Goal: Information Seeking & Learning: Learn about a topic

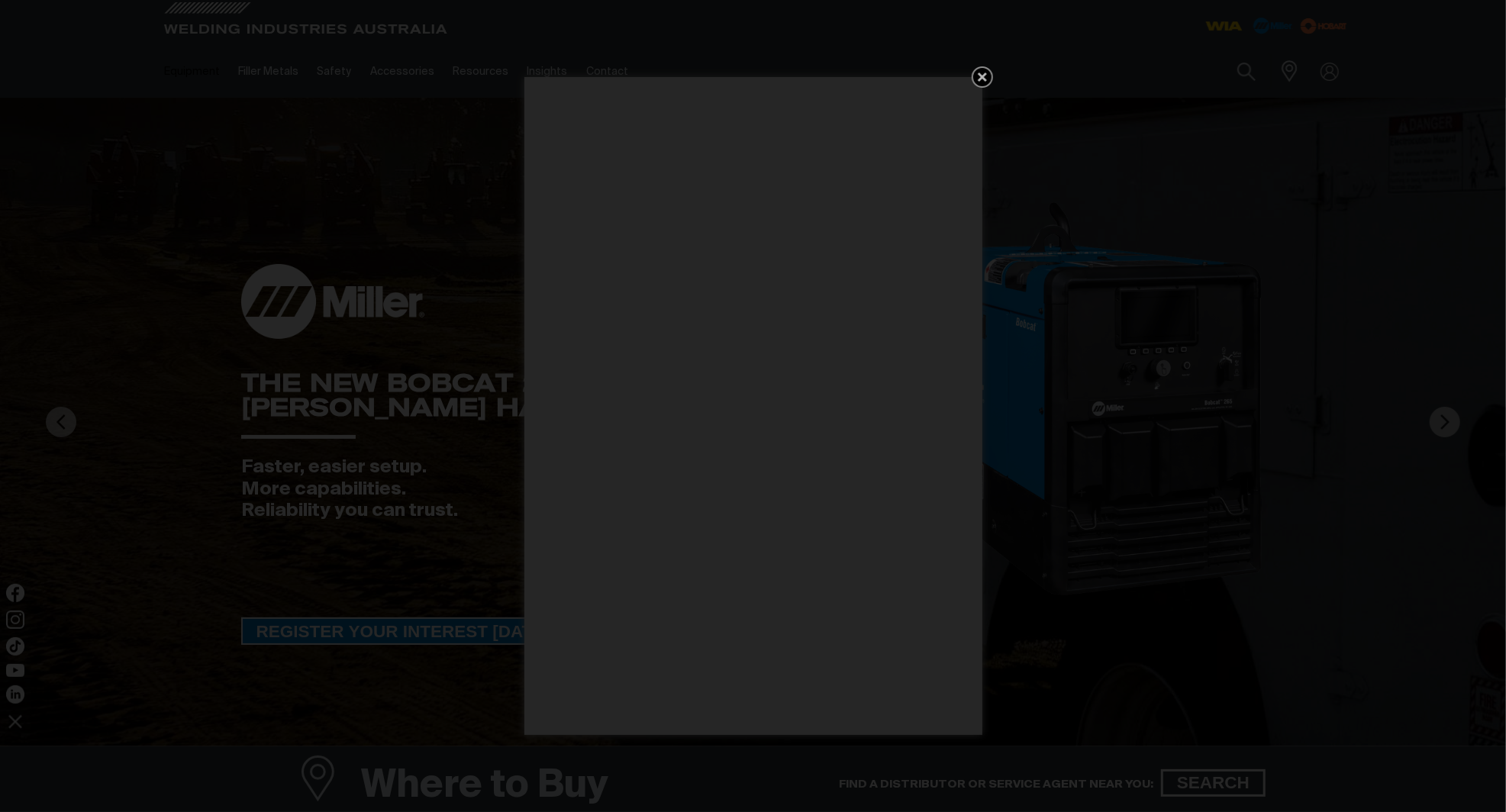
click at [174, 73] on div "Get 5 WIA Welding Guides Free!" at bounding box center [753, 406] width 1506 height 812
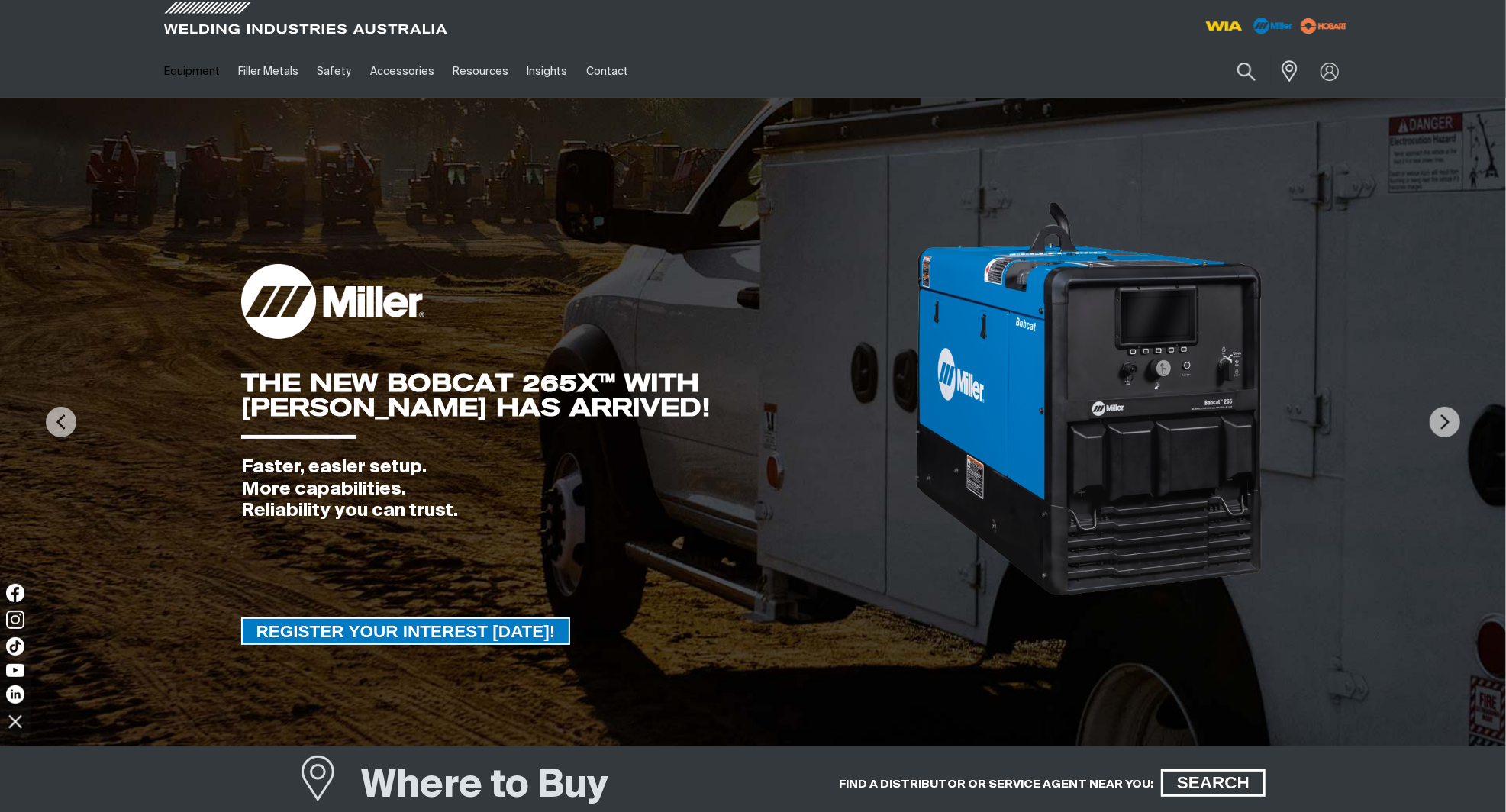
click at [188, 69] on link "Equipment" at bounding box center [192, 71] width 74 height 52
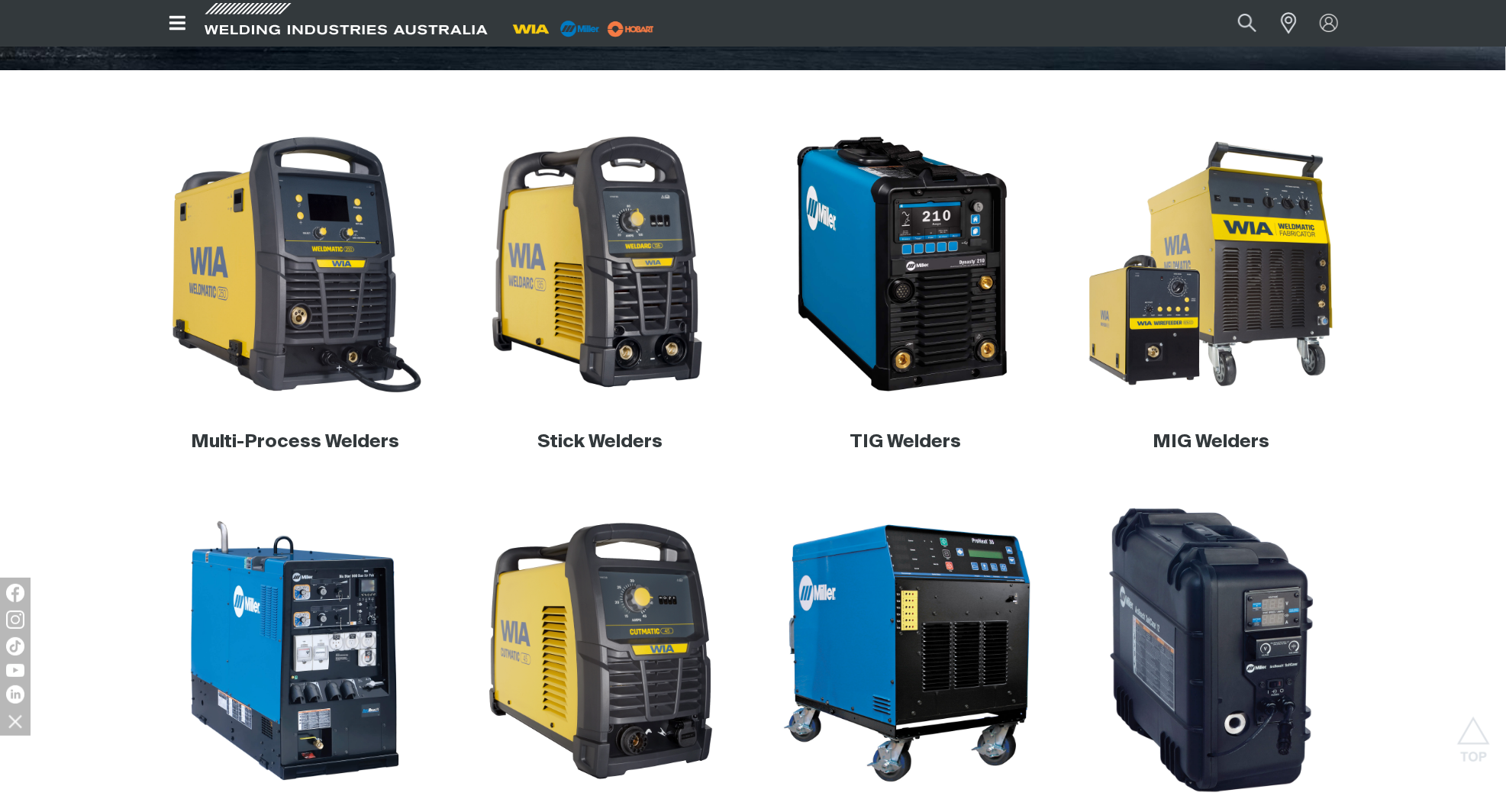
scroll to position [410, 0]
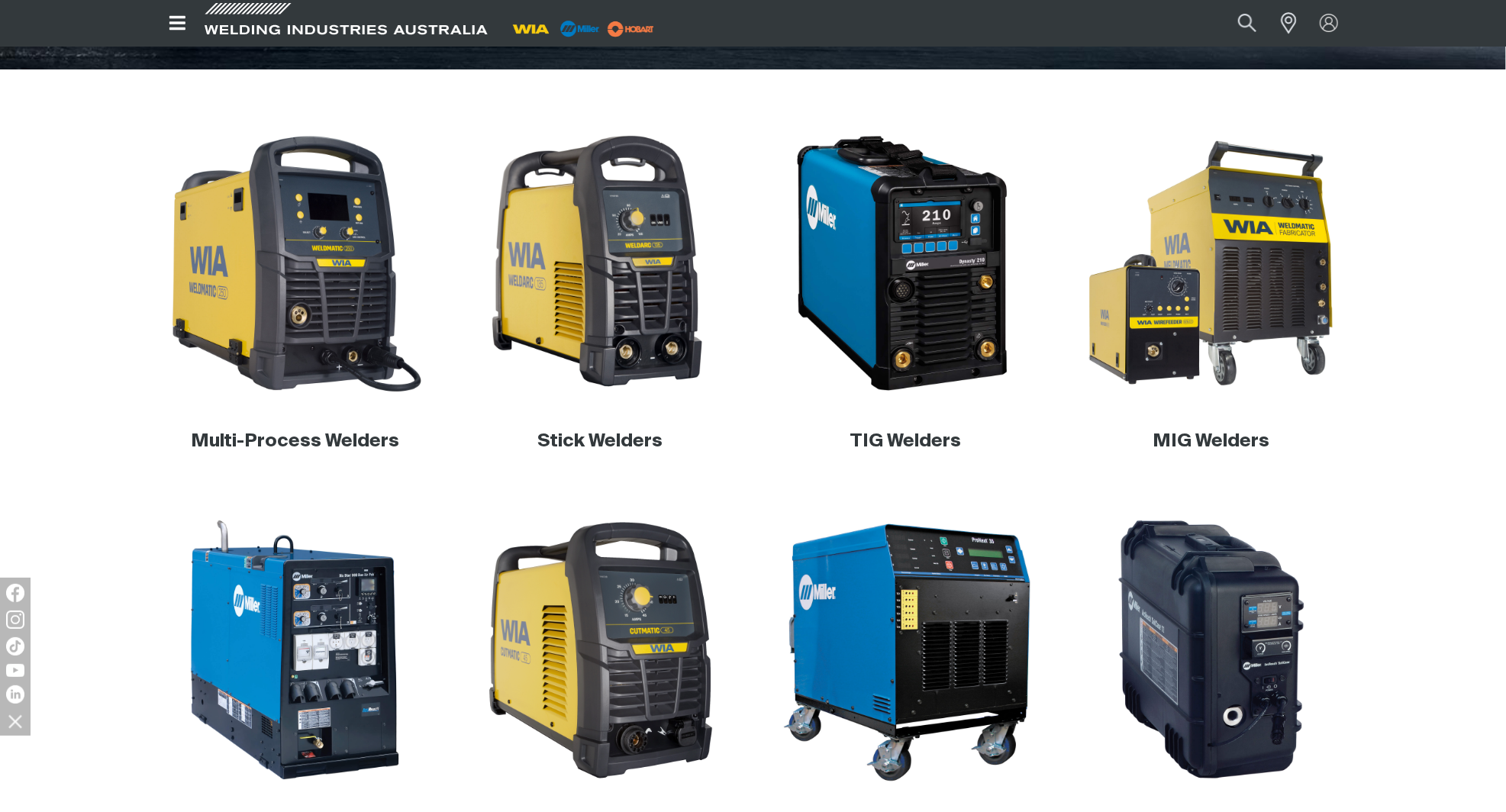
click at [1190, 409] on div "MIG Welders" at bounding box center [1211, 301] width 281 height 341
click at [1217, 284] on img at bounding box center [1211, 263] width 266 height 266
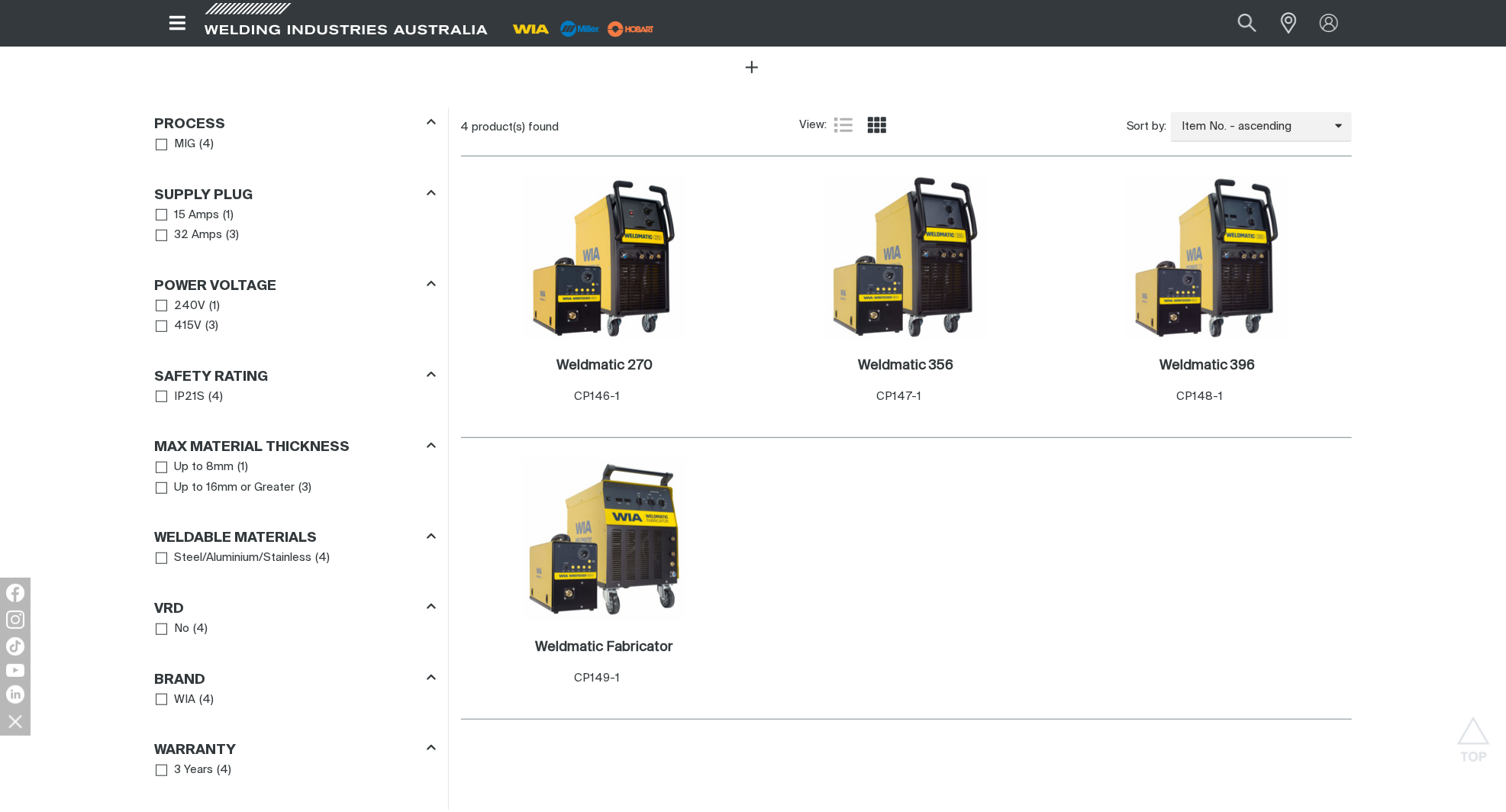
scroll to position [696, 0]
click at [626, 303] on img at bounding box center [604, 258] width 164 height 164
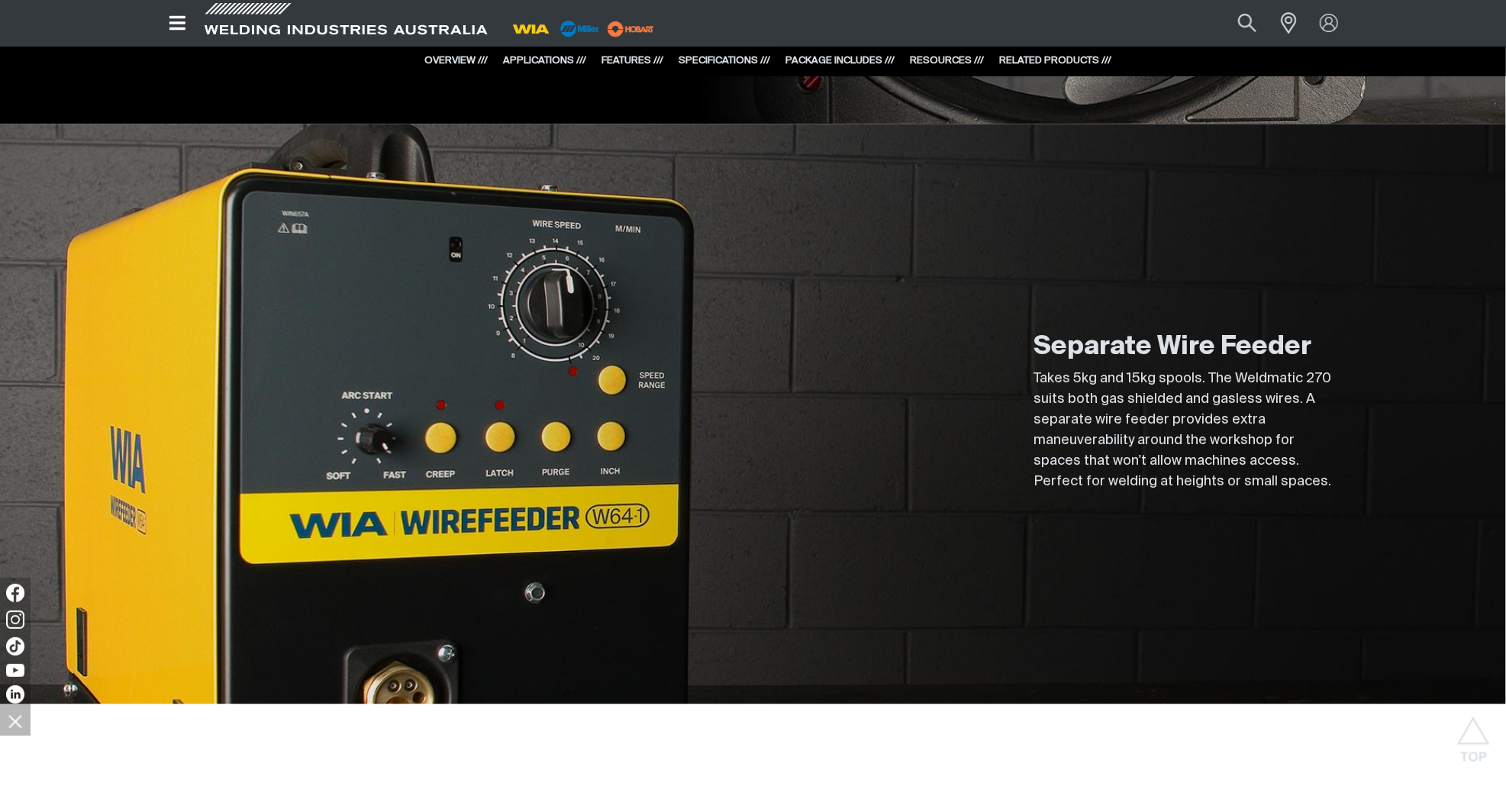
scroll to position [2405, 0]
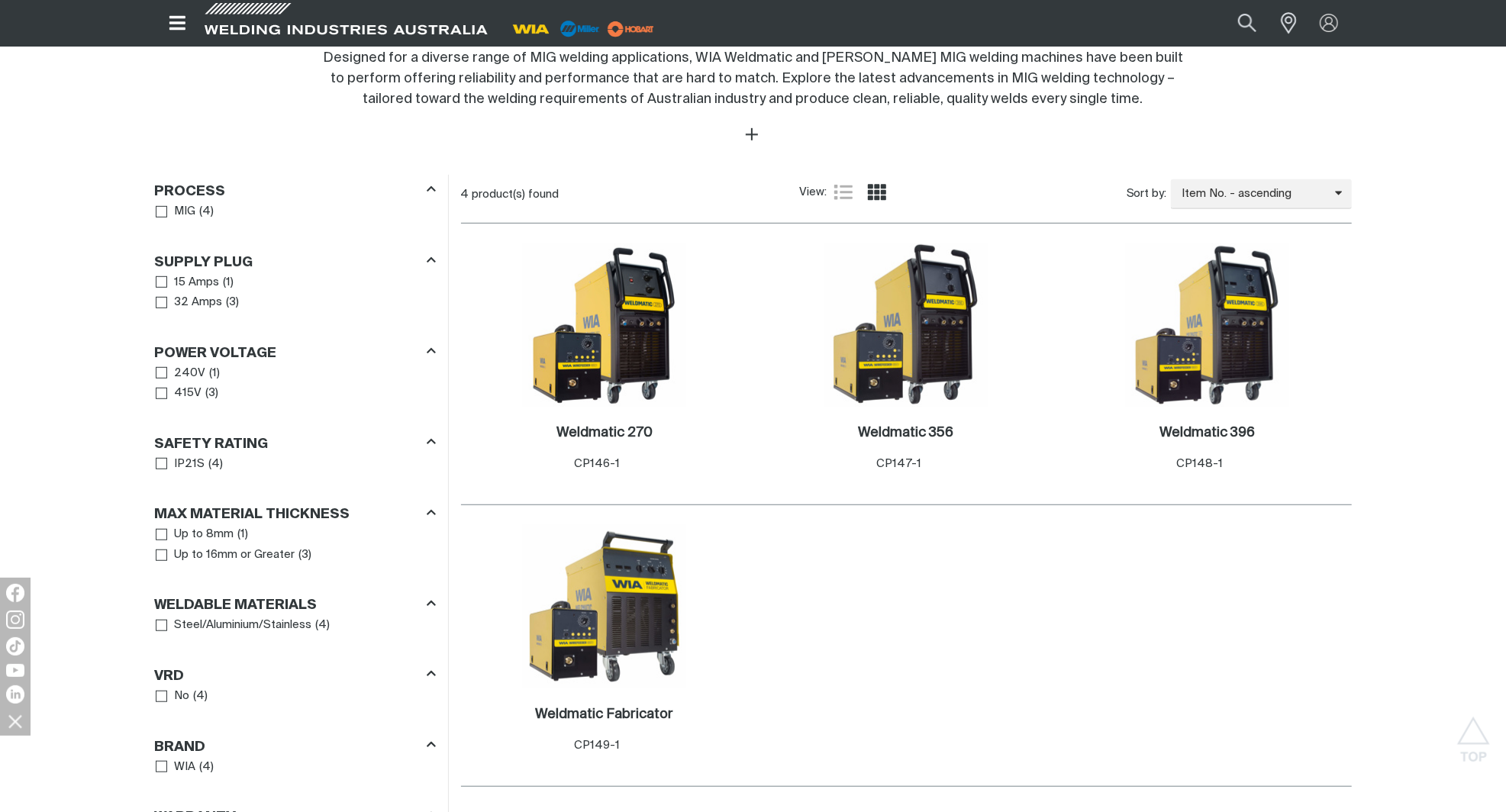
scroll to position [696, 0]
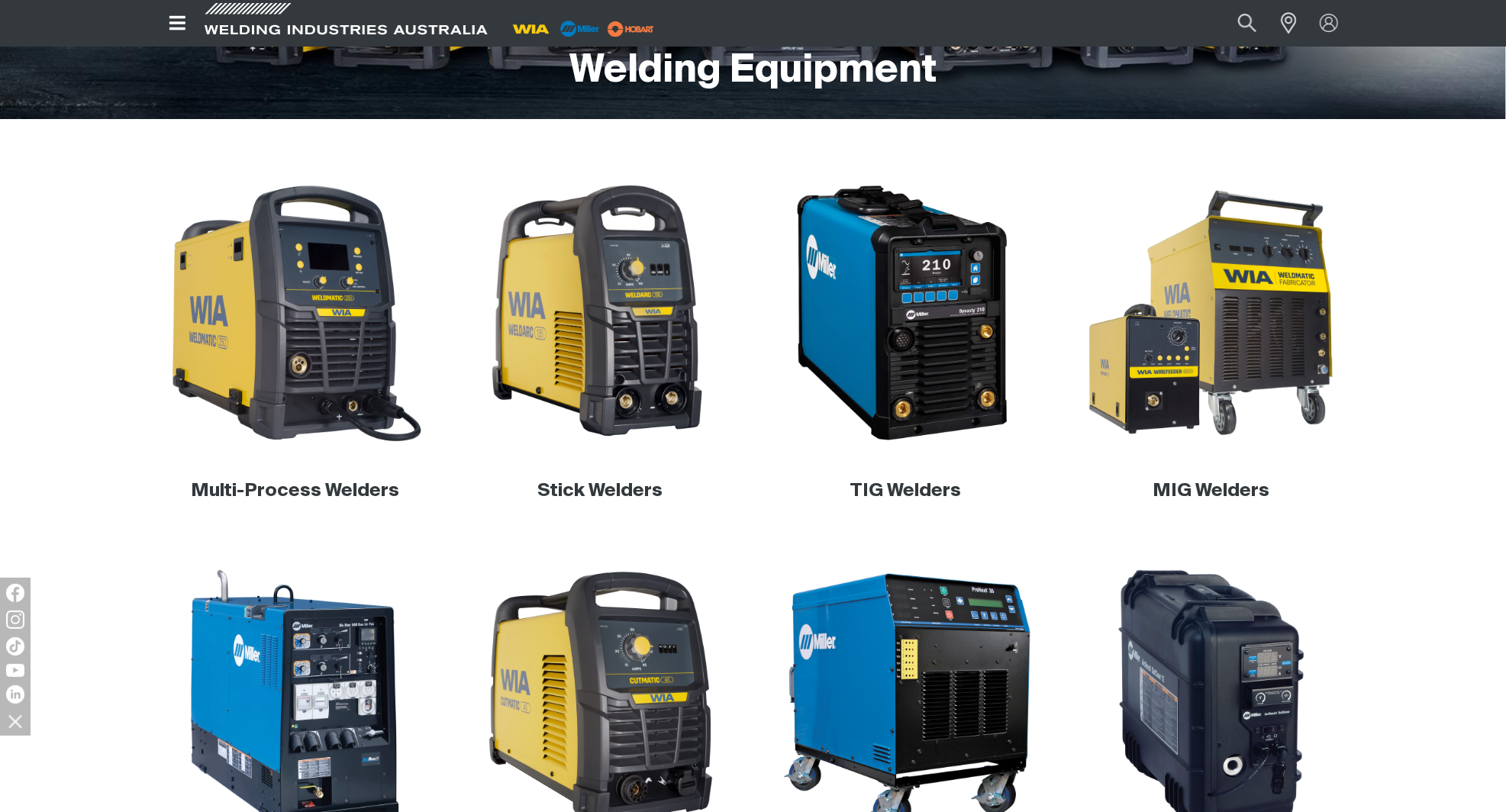
scroll to position [410, 0]
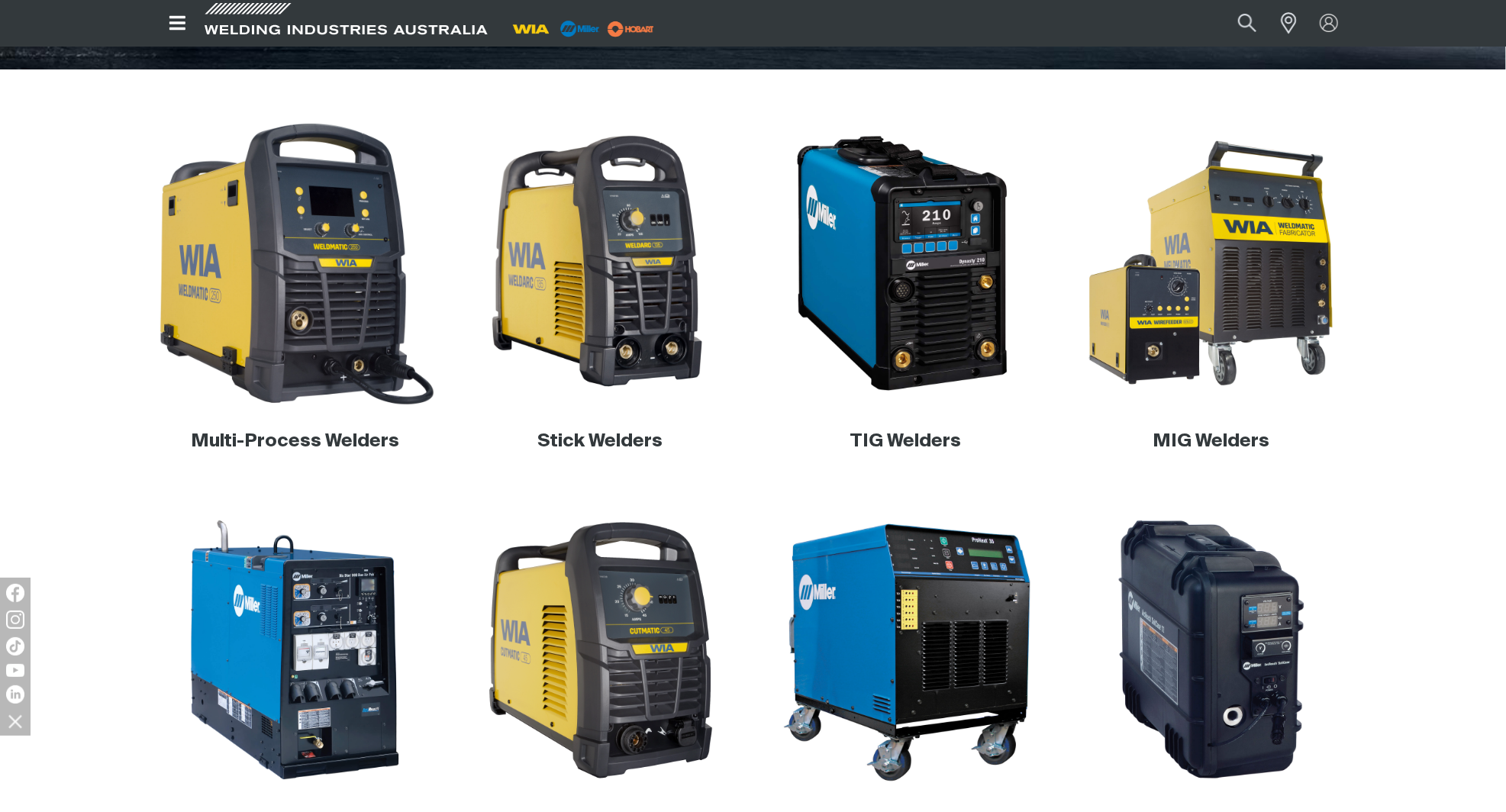
click at [340, 336] on img at bounding box center [295, 263] width 293 height 293
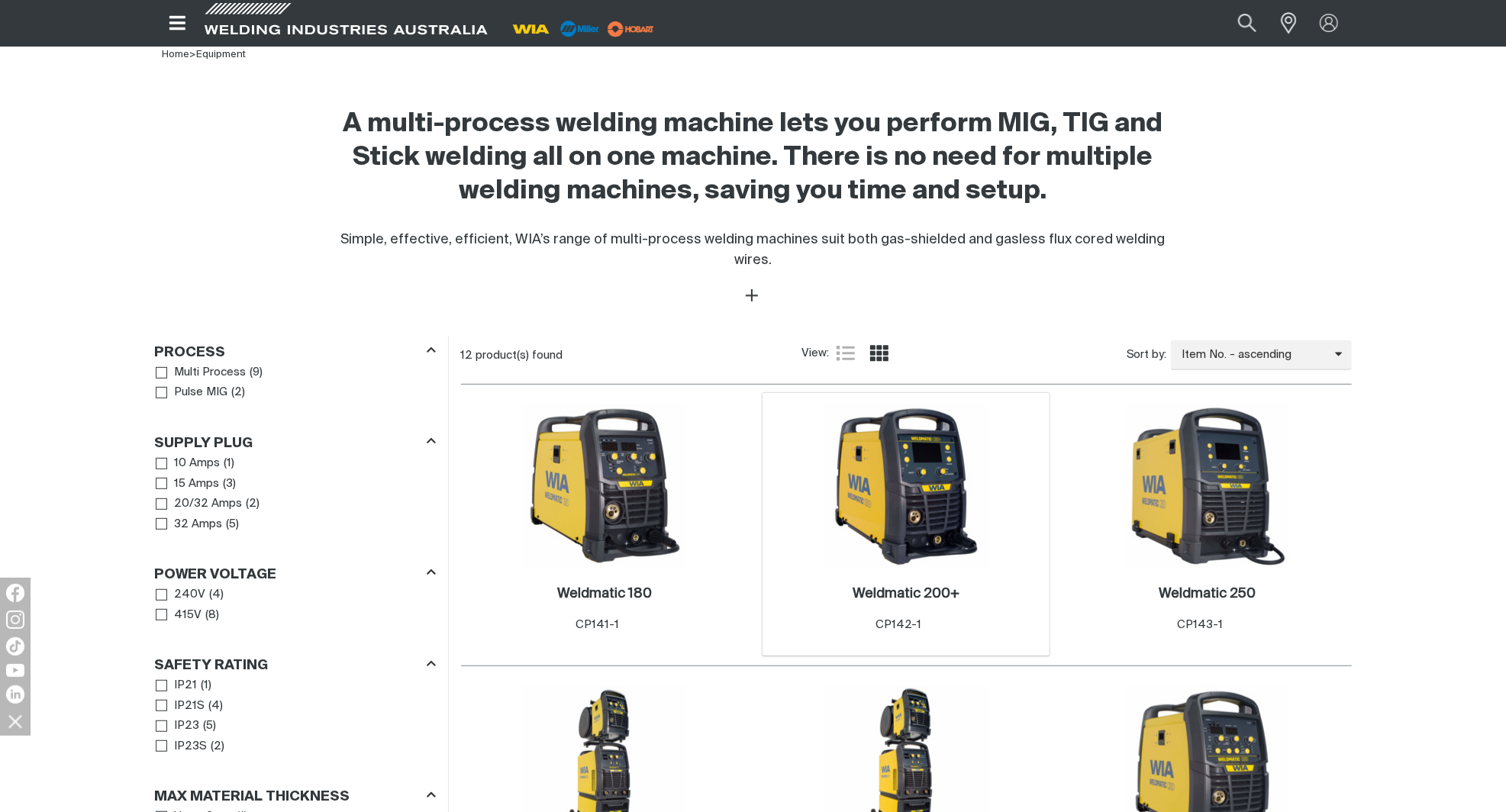
scroll to position [455, 0]
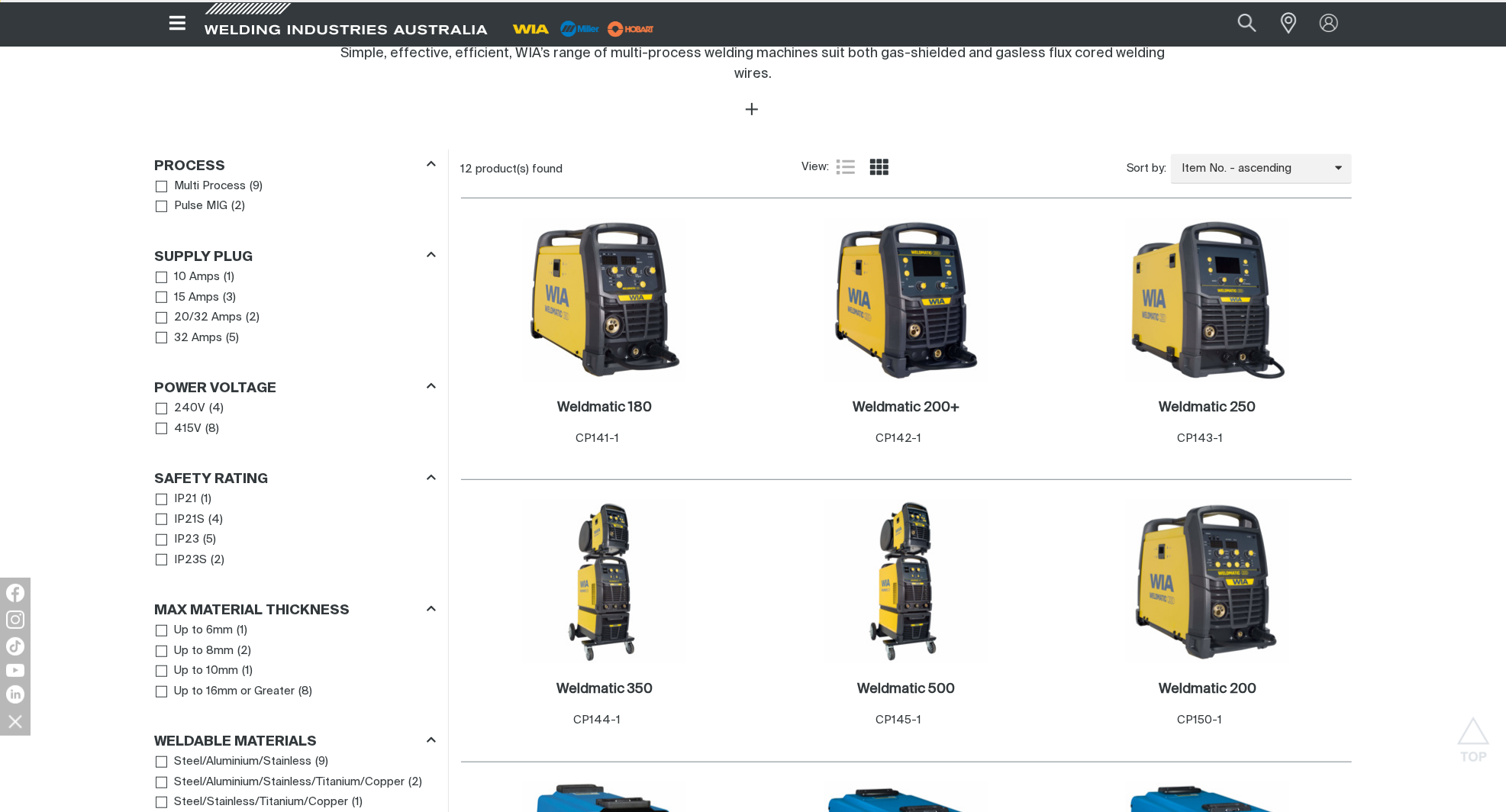
scroll to position [637, 0]
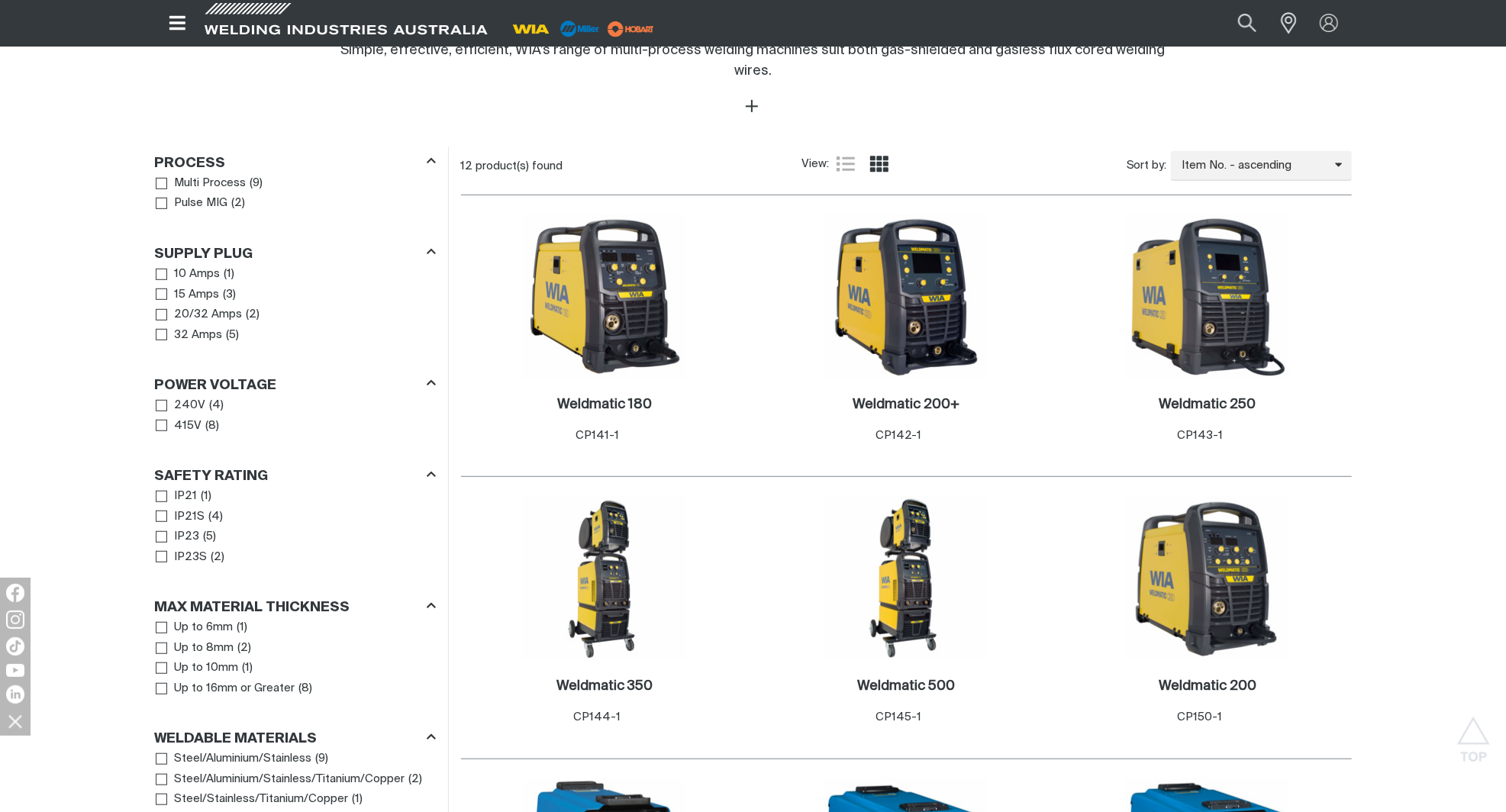
click at [922, 333] on img at bounding box center [906, 297] width 164 height 164
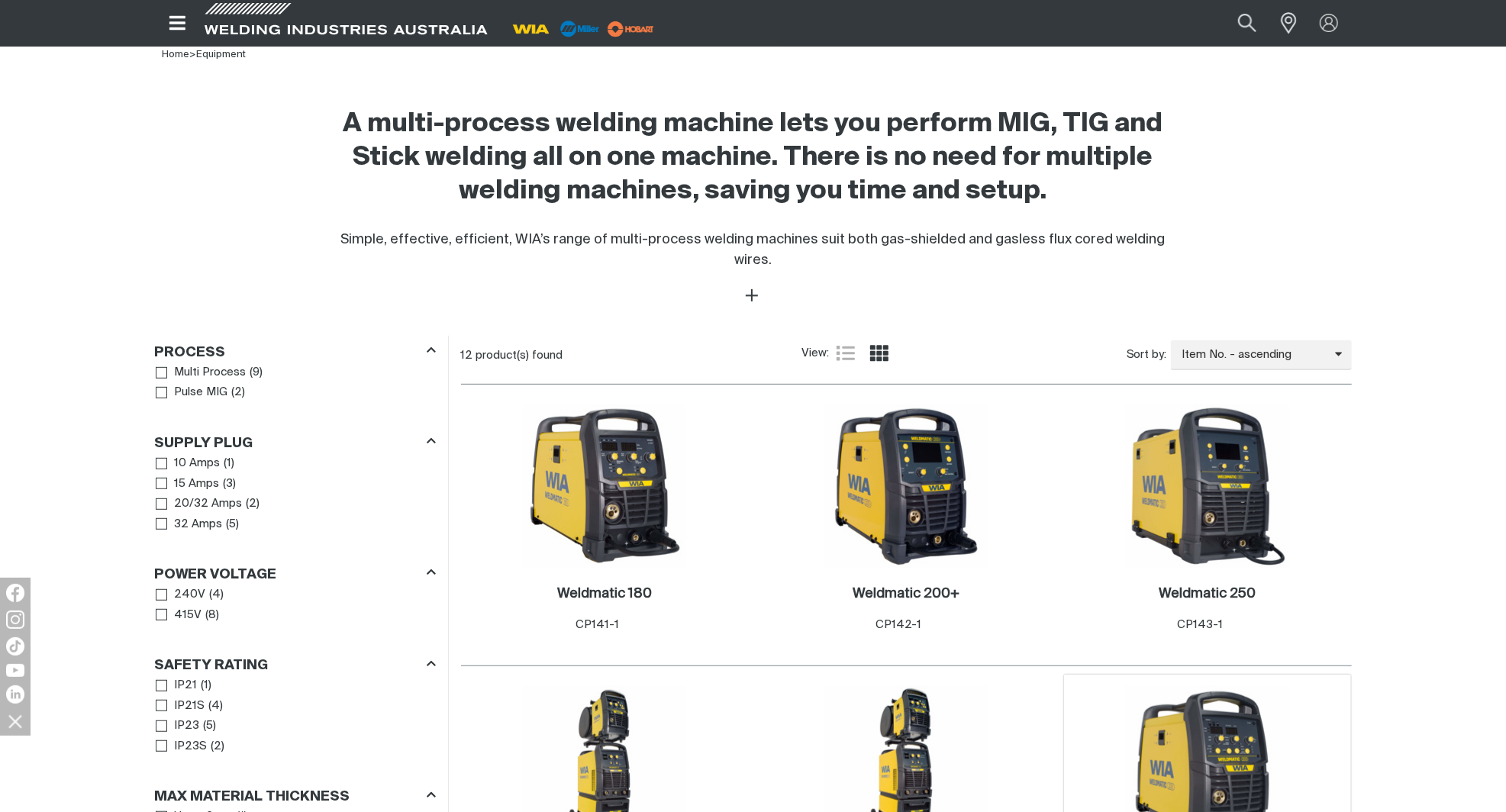
scroll to position [637, 0]
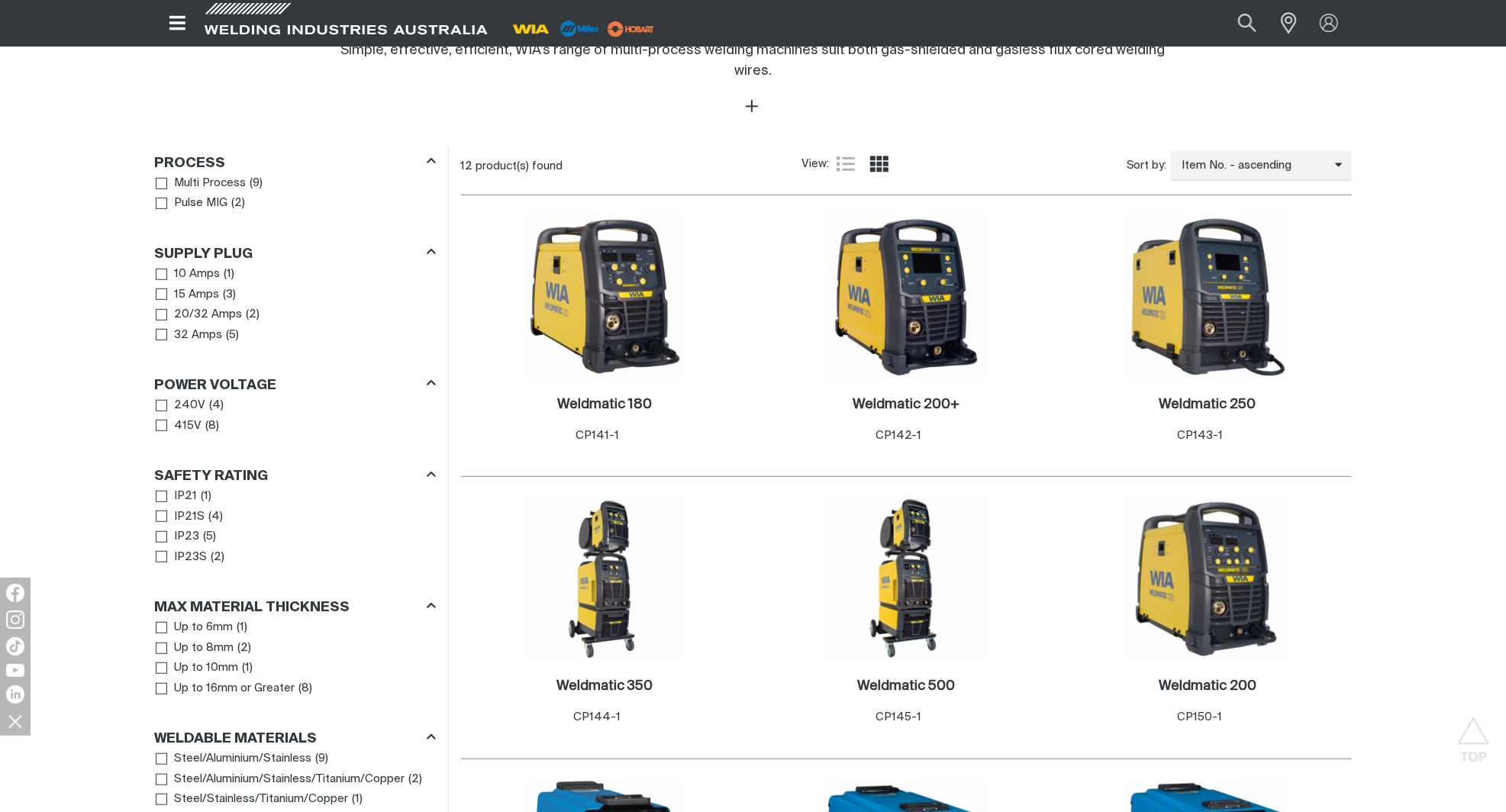
click at [1214, 319] on img at bounding box center [1208, 297] width 164 height 164
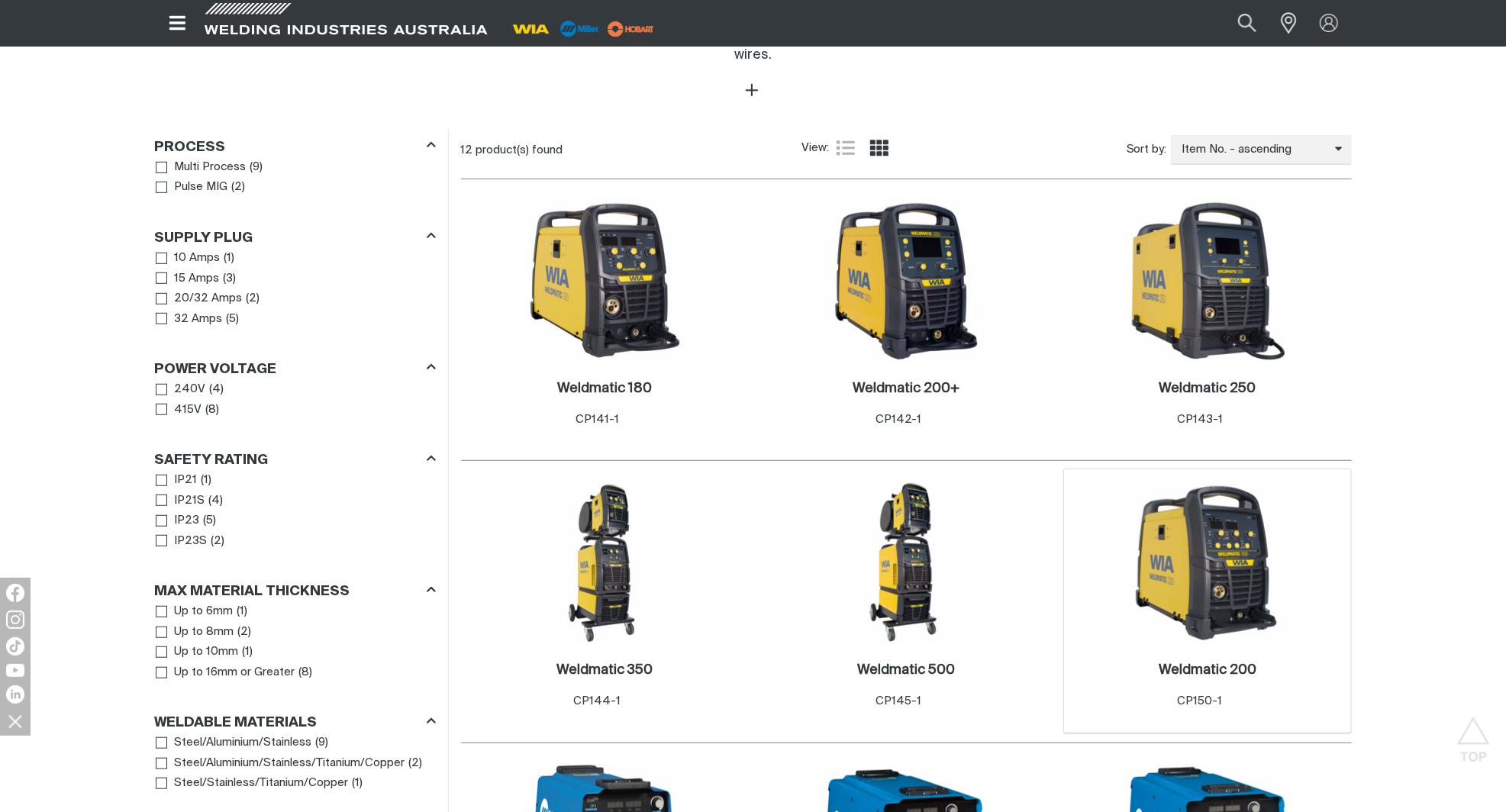
scroll to position [656, 0]
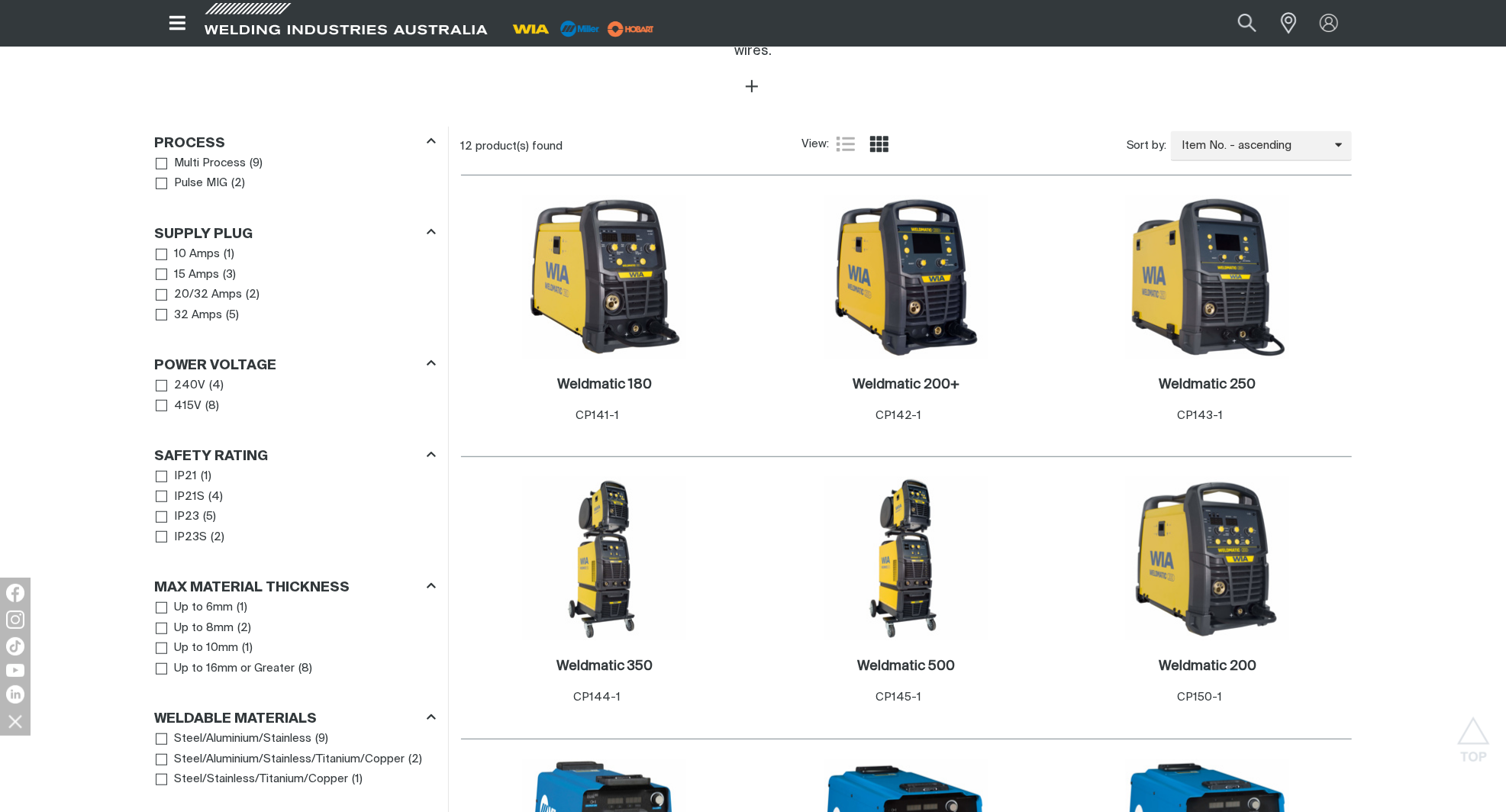
click at [921, 304] on img at bounding box center [906, 277] width 164 height 164
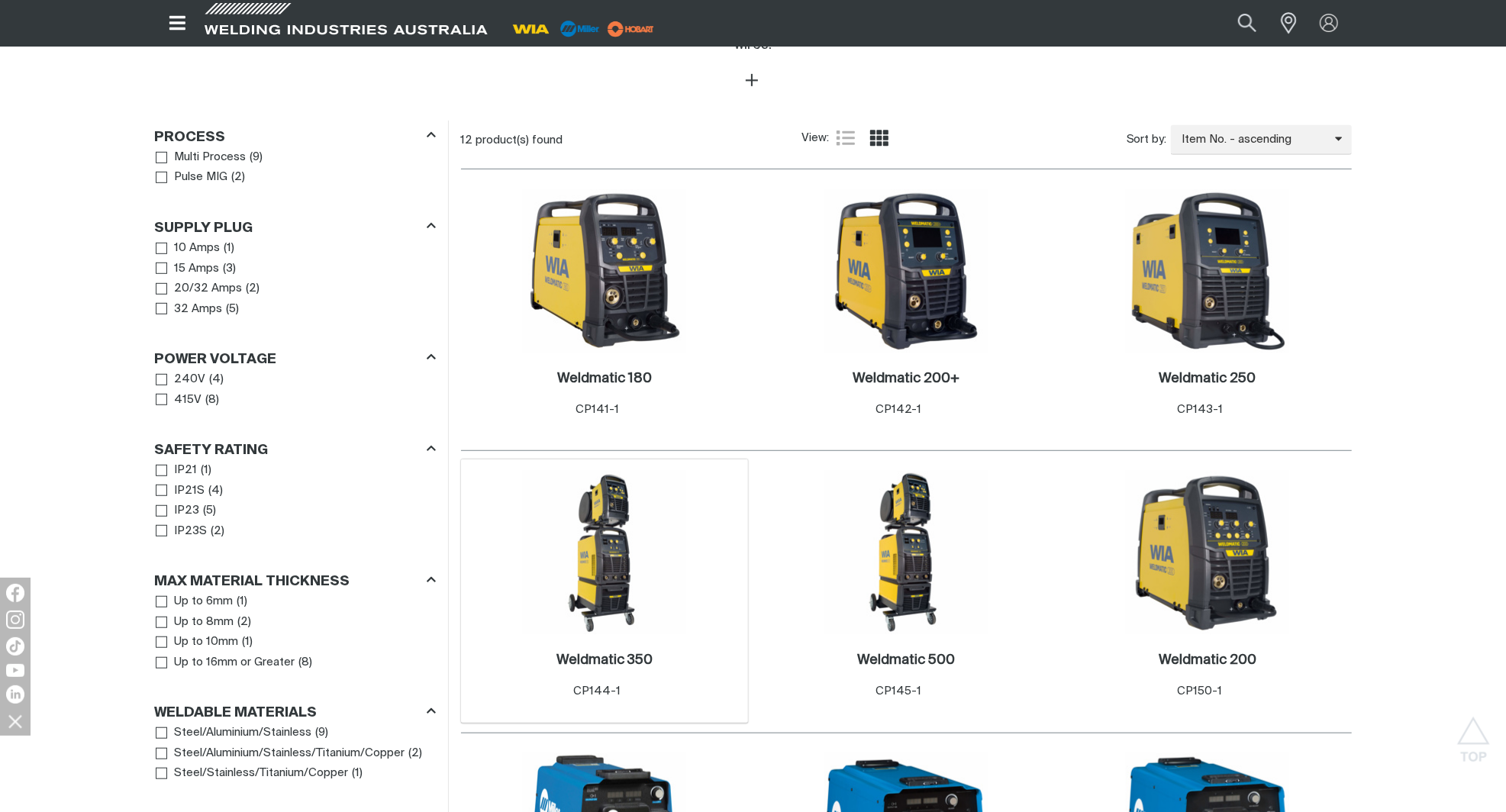
scroll to position [658, 0]
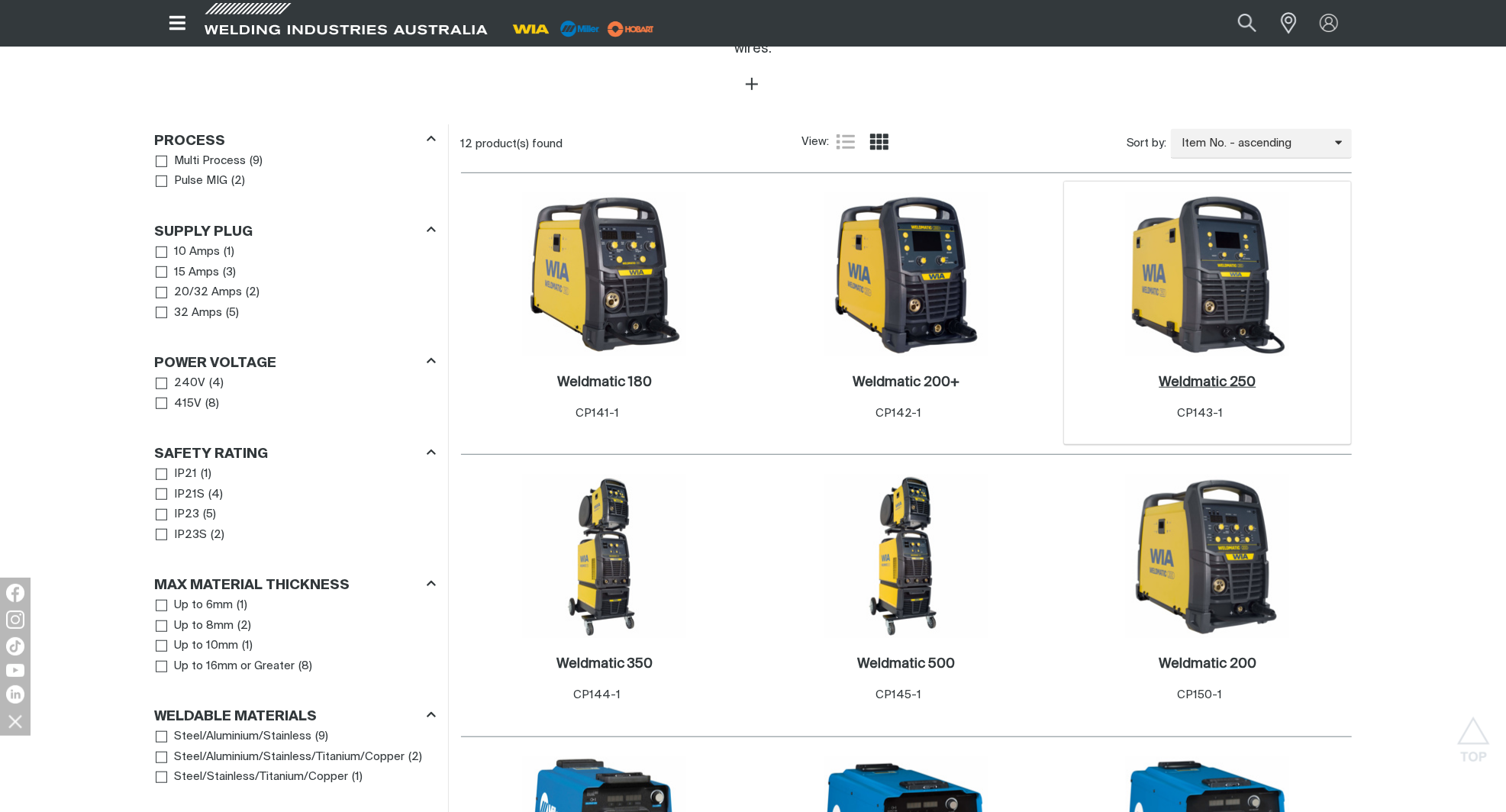
click at [1197, 376] on h2 "Weldmatic 250 ." at bounding box center [1207, 383] width 97 height 14
